Goal: Task Accomplishment & Management: Complete application form

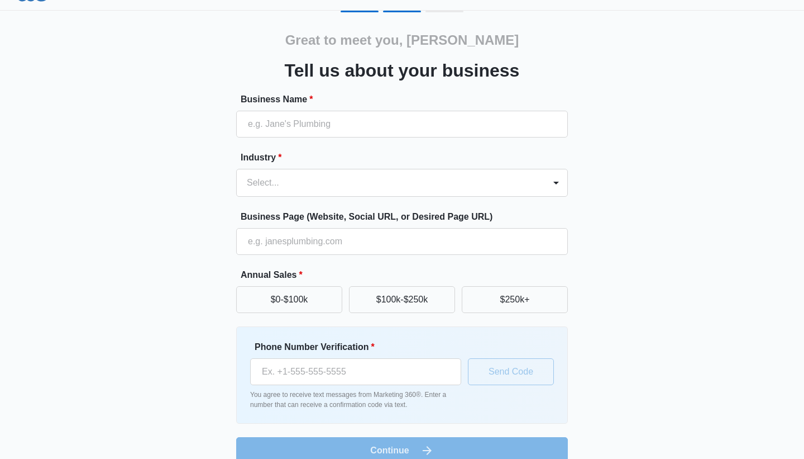
scroll to position [42, 0]
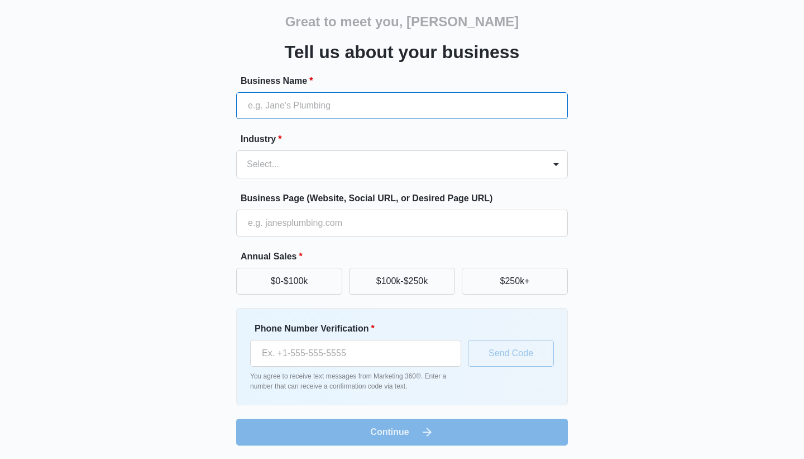
click at [283, 104] on input "Business Name *" at bounding box center [402, 105] width 332 height 27
type input "Compass Consultnats"
click at [560, 164] on div at bounding box center [556, 164] width 18 height 18
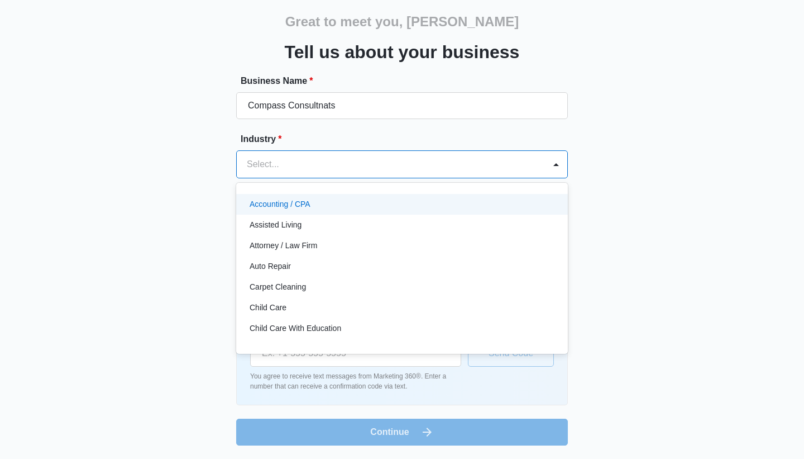
click at [288, 162] on div at bounding box center [389, 164] width 284 height 16
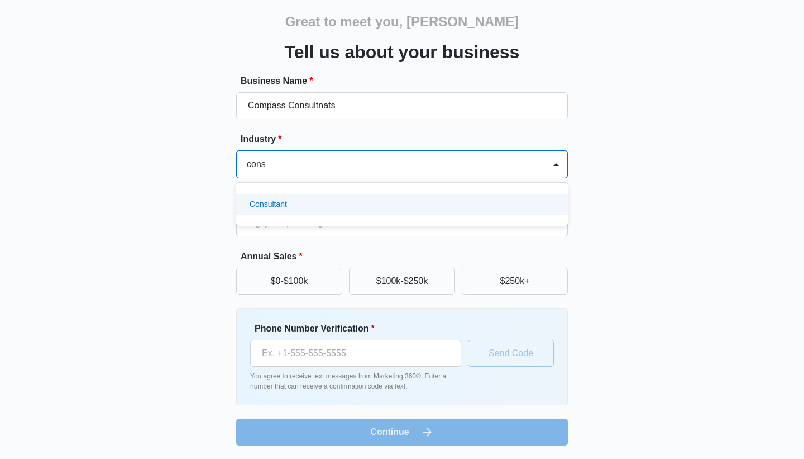
type input "consu"
click at [332, 206] on div "Consultant" at bounding box center [401, 204] width 303 height 12
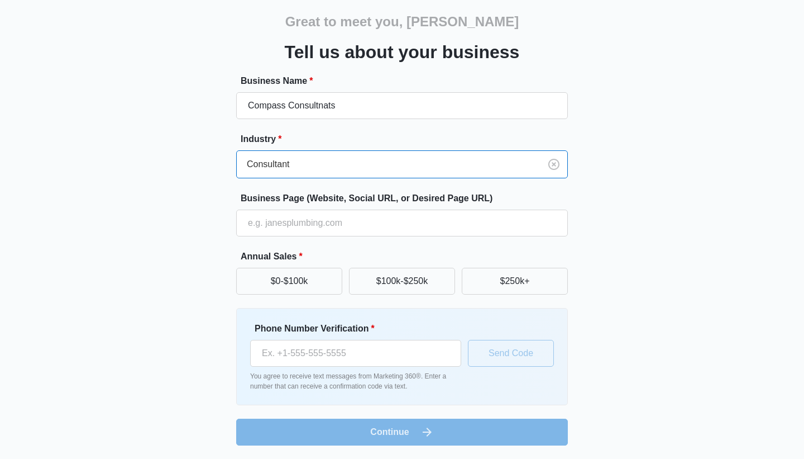
scroll to position [0, 0]
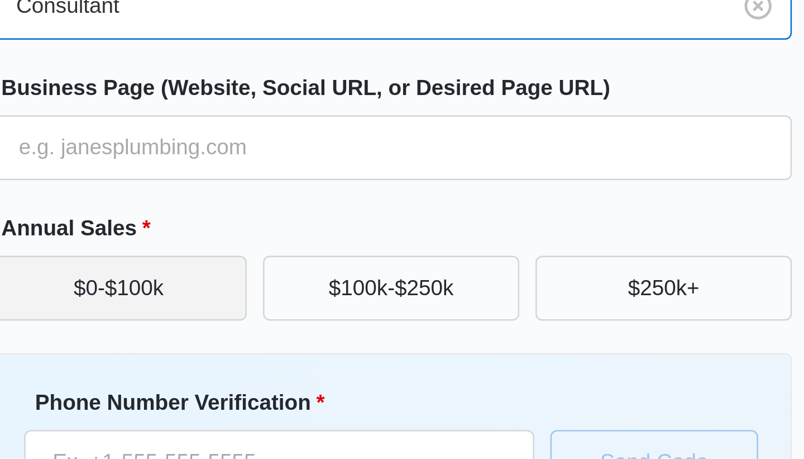
click at [326, 286] on button "$0-$100k" at bounding box center [289, 281] width 106 height 27
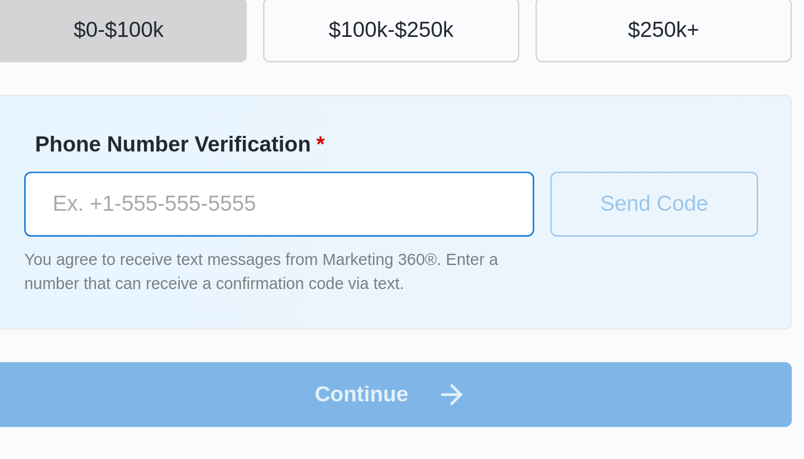
click at [291, 352] on input "Phone Number Verification *" at bounding box center [355, 353] width 211 height 27
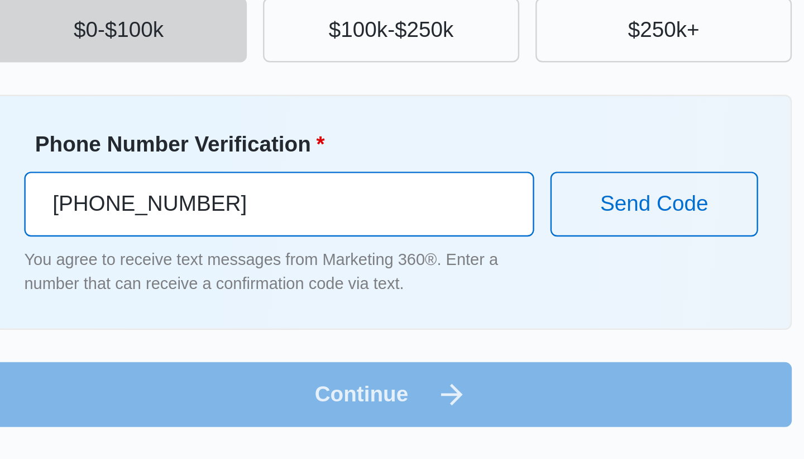
type input "[PHONE_NUMBER]"
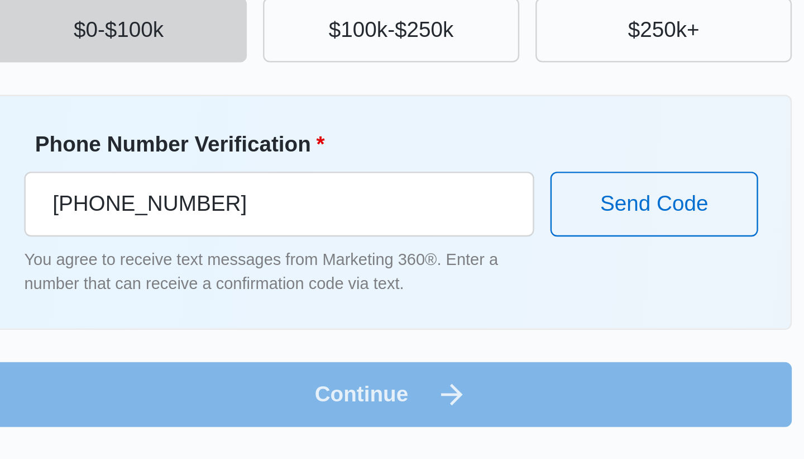
click at [388, 434] on form "Business Name * Compass Consultnats Industry * Consultant Business Page (Websit…" at bounding box center [402, 259] width 332 height 371
click at [429, 431] on form "Business Name * Compass Consultnats Industry * Consultant Business Page (Websit…" at bounding box center [402, 259] width 332 height 371
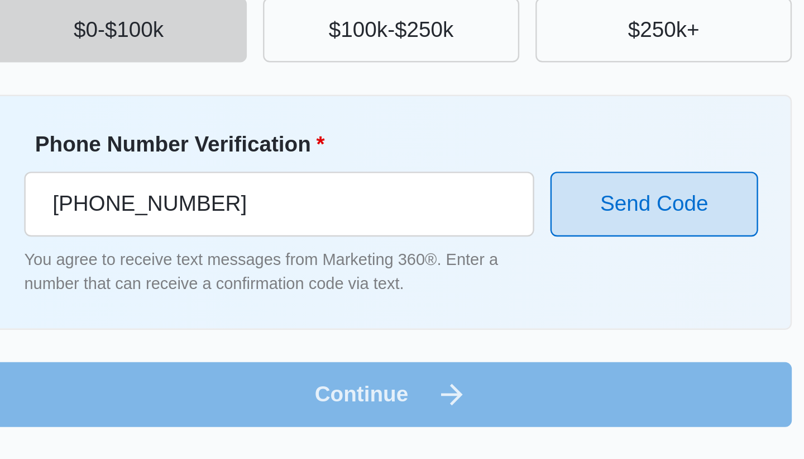
click at [502, 354] on button "Send Code" at bounding box center [511, 353] width 86 height 27
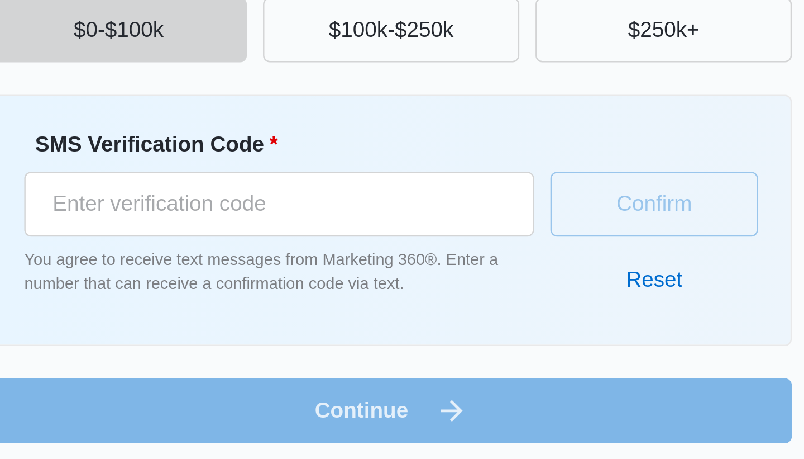
click at [400, 440] on form "Business Name * Compass Consultnats Industry * Consultant Business Page (Websit…" at bounding box center [402, 263] width 332 height 378
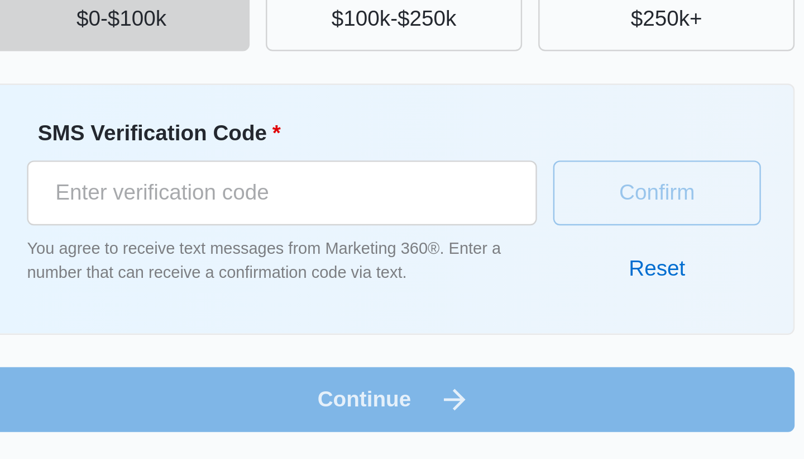
scroll to position [49, 0]
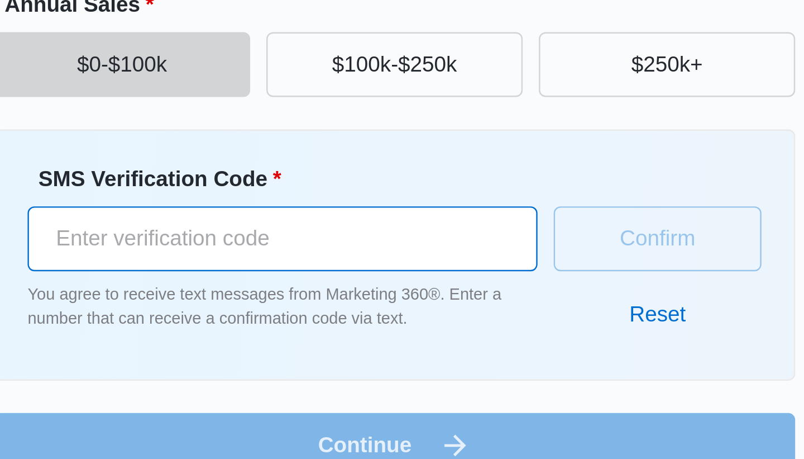
click at [273, 348] on input "SMS Verification Code *" at bounding box center [355, 346] width 211 height 27
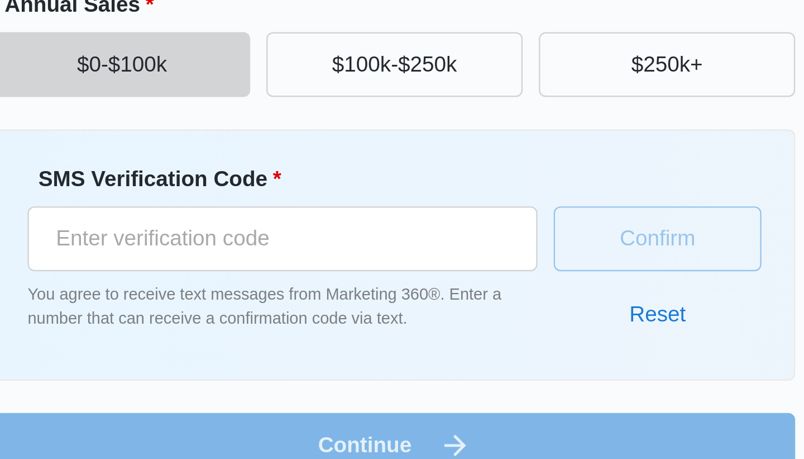
click at [510, 377] on button "Reset" at bounding box center [511, 377] width 46 height 27
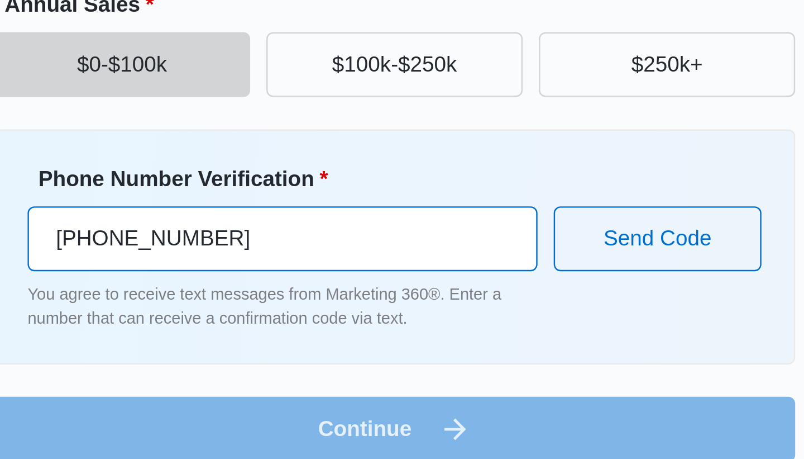
click at [334, 354] on input "[PHONE_NUMBER]" at bounding box center [355, 353] width 211 height 27
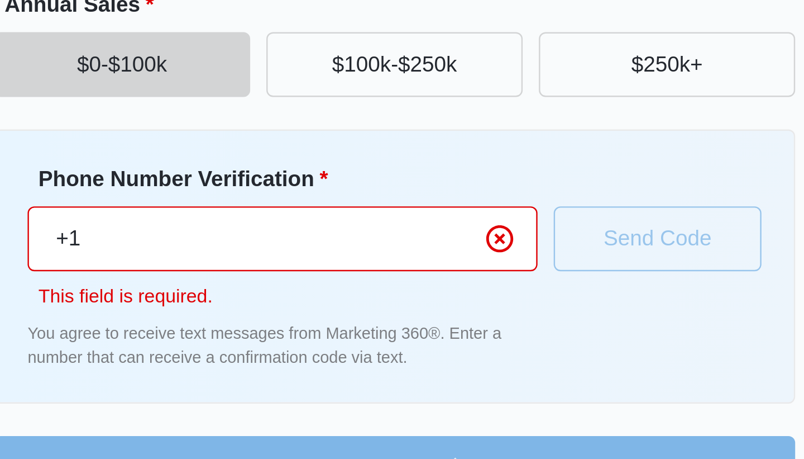
type input "+"
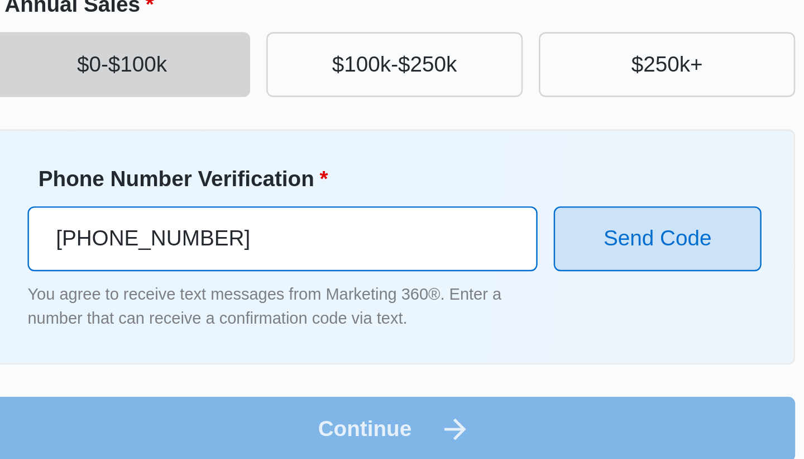
type input "[PHONE_NUMBER]"
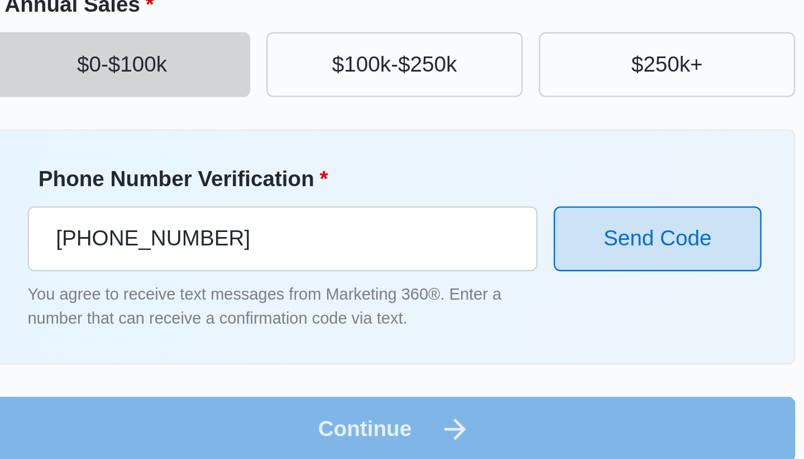
click at [508, 354] on button "Send Code" at bounding box center [511, 353] width 86 height 27
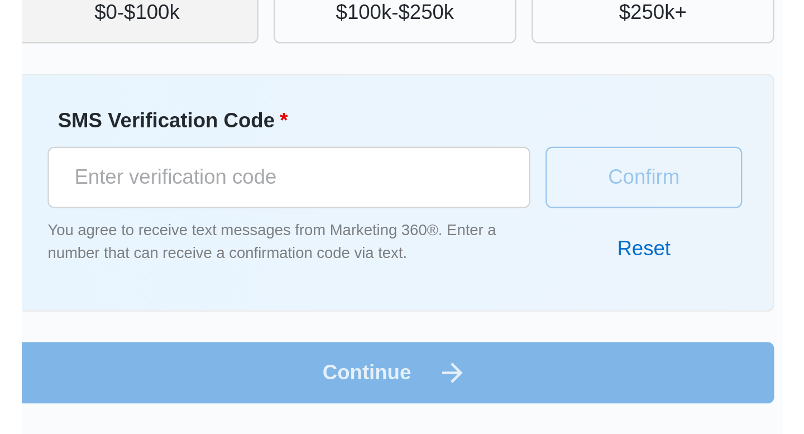
scroll to position [63, 0]
